Goal: Task Accomplishment & Management: Use online tool/utility

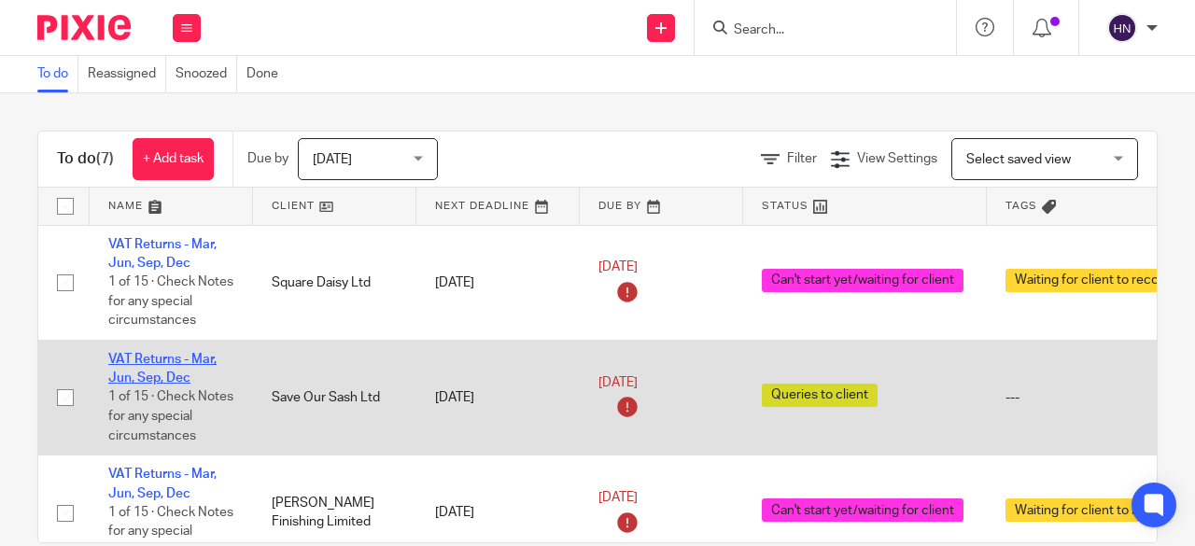
click at [171, 355] on link "VAT Returns - Mar, Jun, Sep, Dec" at bounding box center [162, 369] width 108 height 32
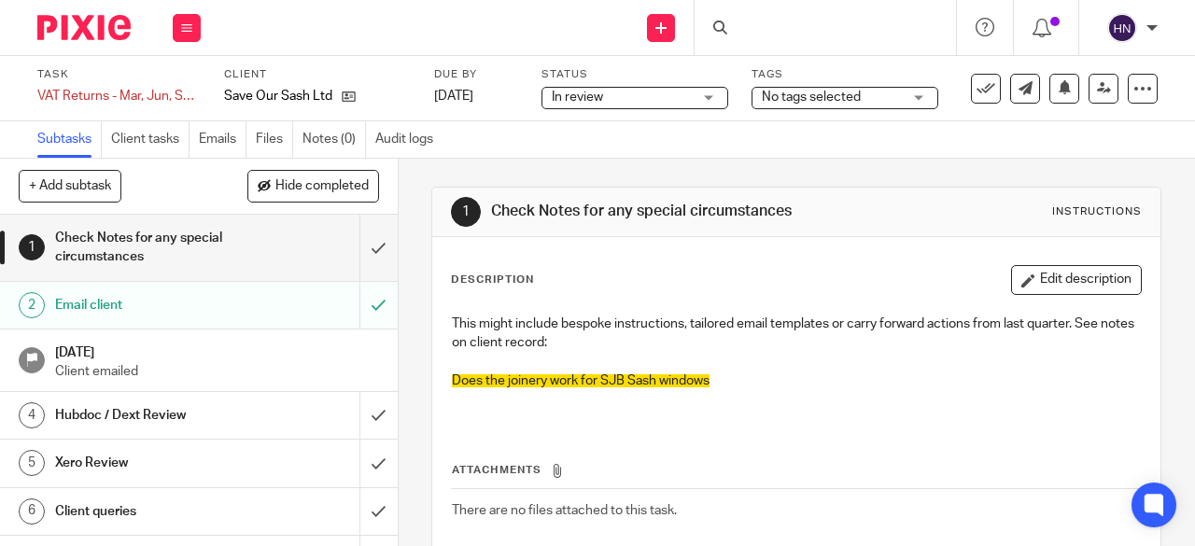
scroll to position [450, 0]
